Goal: Check status: Check status

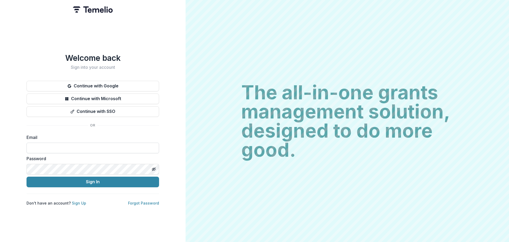
click at [34, 144] on input at bounding box center [93, 147] width 133 height 11
type input "**********"
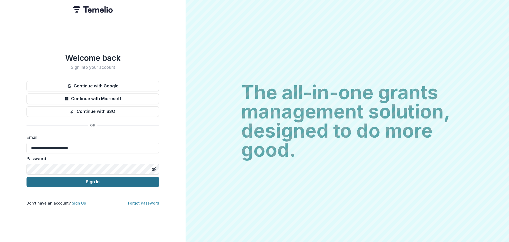
click at [70, 180] on button "Sign In" at bounding box center [93, 181] width 133 height 11
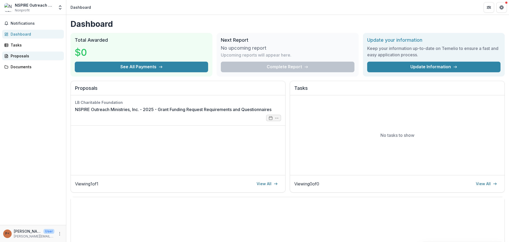
click at [19, 55] on div "Proposals" at bounding box center [35, 56] width 49 height 6
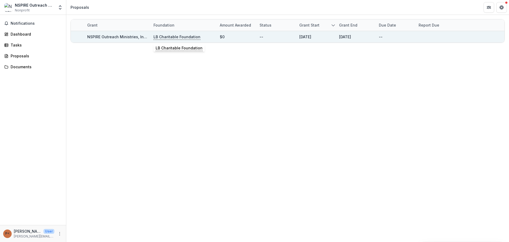
click at [176, 38] on p "LB Charitable Foundation" at bounding box center [177, 37] width 47 height 6
click at [117, 35] on link "NSPIRE Outreach Ministries, Inc. - 2025 - Grant Funding Request Requirements an…" at bounding box center [179, 36] width 185 height 5
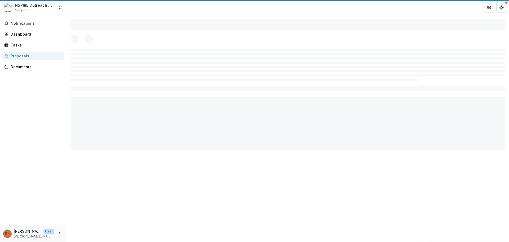
click at [117, 35] on div at bounding box center [288, 39] width 435 height 8
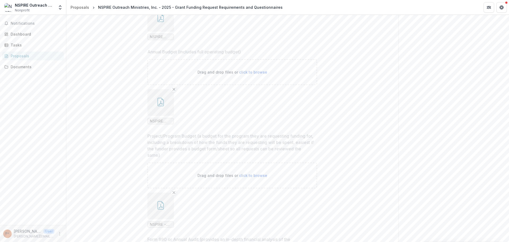
scroll to position [3044, 0]
click at [23, 23] on span "Notifications" at bounding box center [36, 23] width 51 height 5
click at [24, 34] on div "Dashboard" at bounding box center [35, 34] width 49 height 6
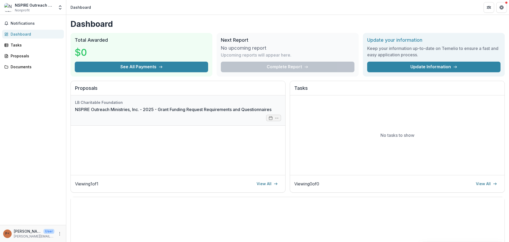
click at [272, 112] on link "NSPIRE Outreach Ministries, Inc. - 2025 - Grant Funding Request Requirements an…" at bounding box center [173, 109] width 197 height 6
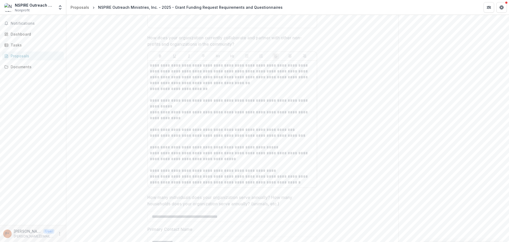
scroll to position [688, 0]
